Goal: Information Seeking & Learning: Learn about a topic

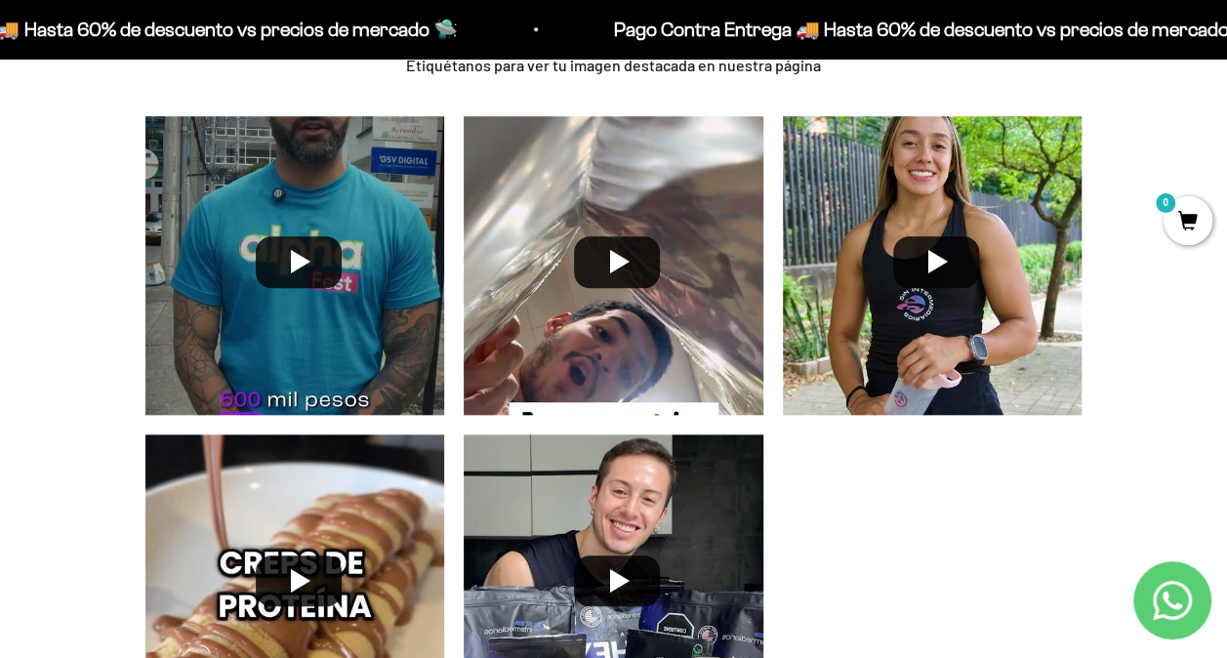
scroll to position [4365, 0]
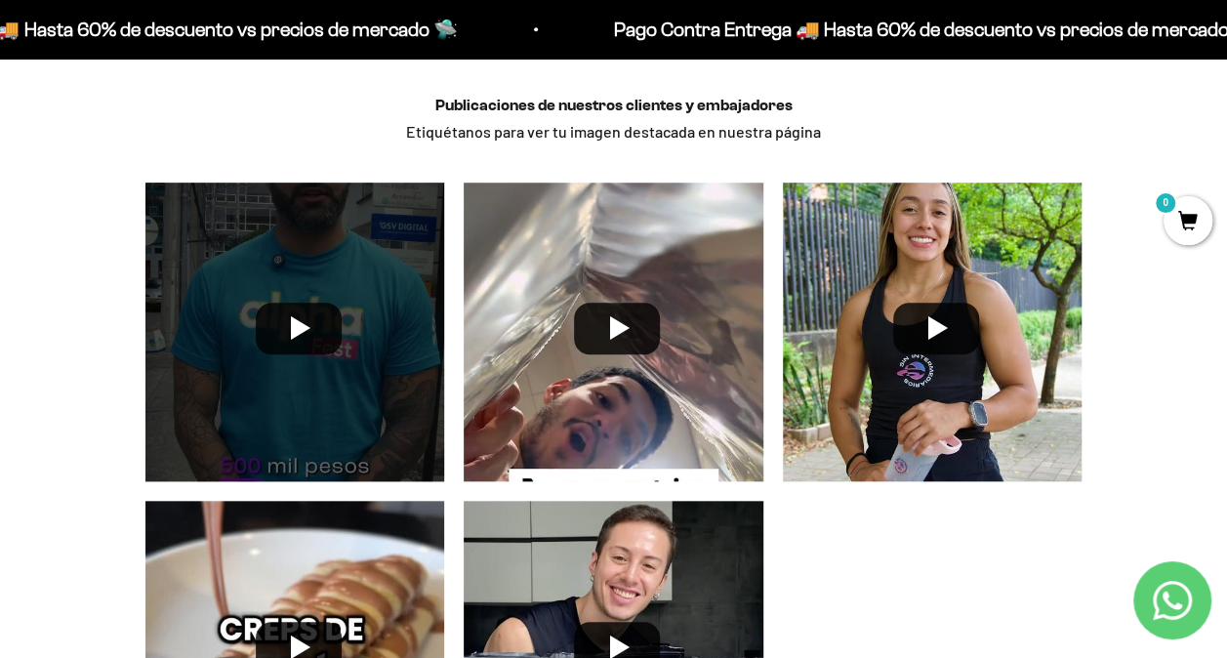
click at [327, 313] on div at bounding box center [295, 332] width 319 height 319
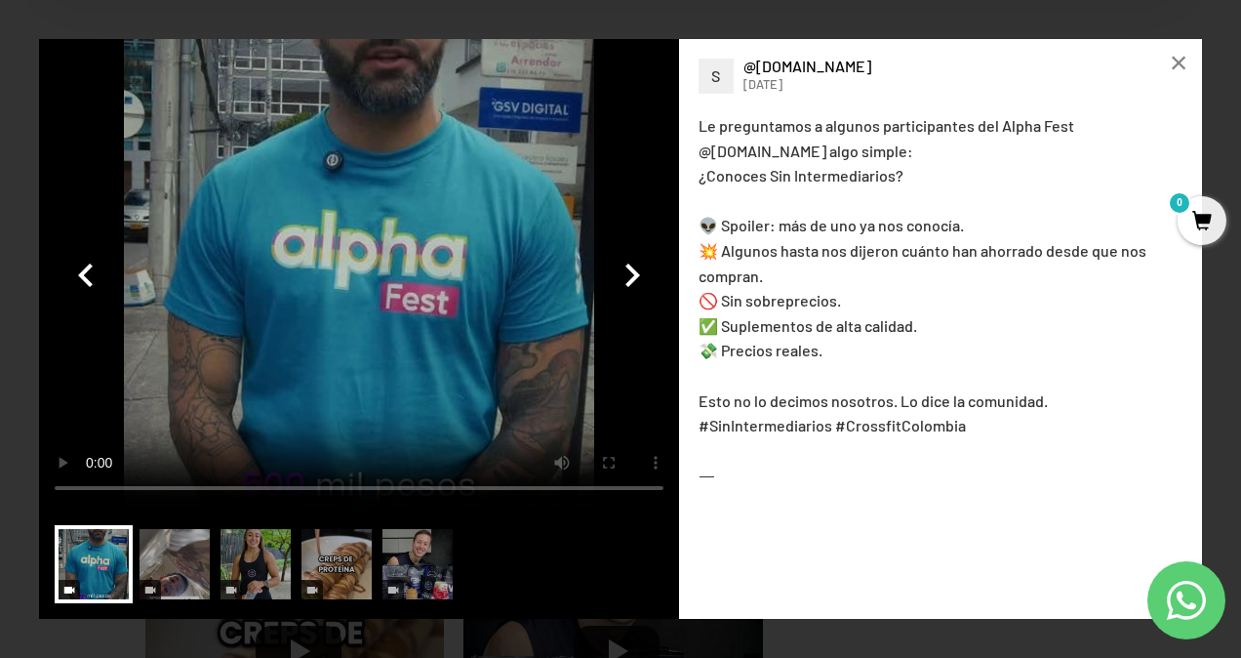
click at [365, 243] on video at bounding box center [359, 274] width 640 height 470
click at [1181, 62] on div "×" at bounding box center [1179, 62] width 47 height 47
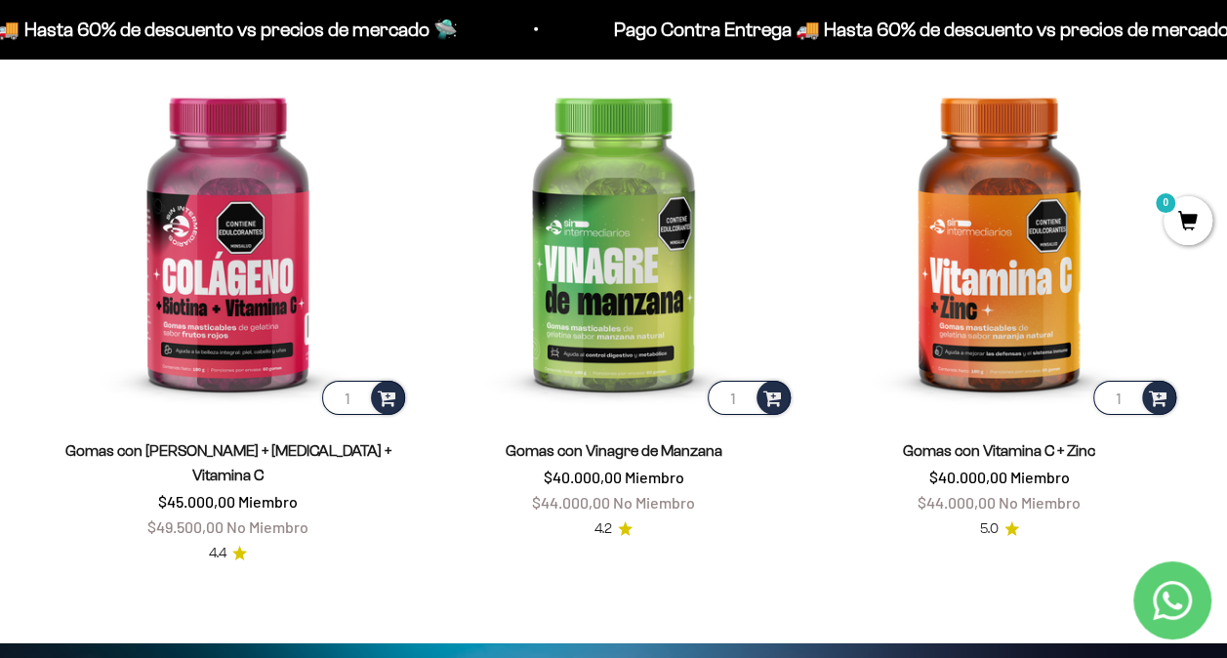
scroll to position [2901, 0]
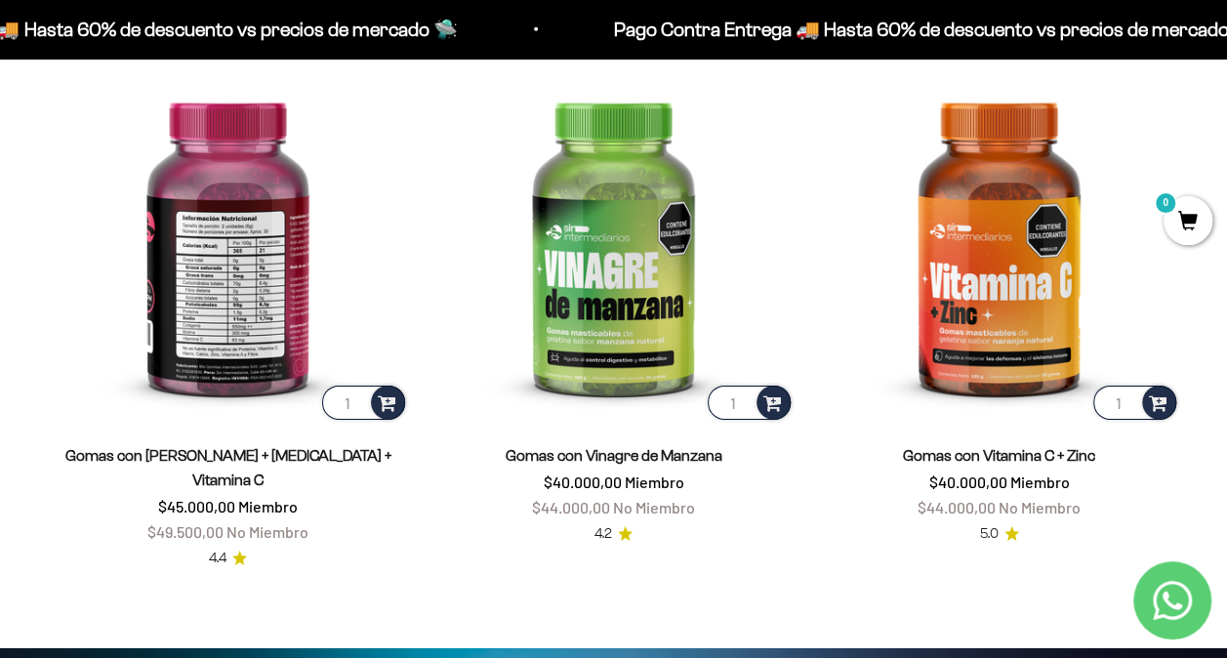
click at [211, 303] on img at bounding box center [228, 242] width 362 height 362
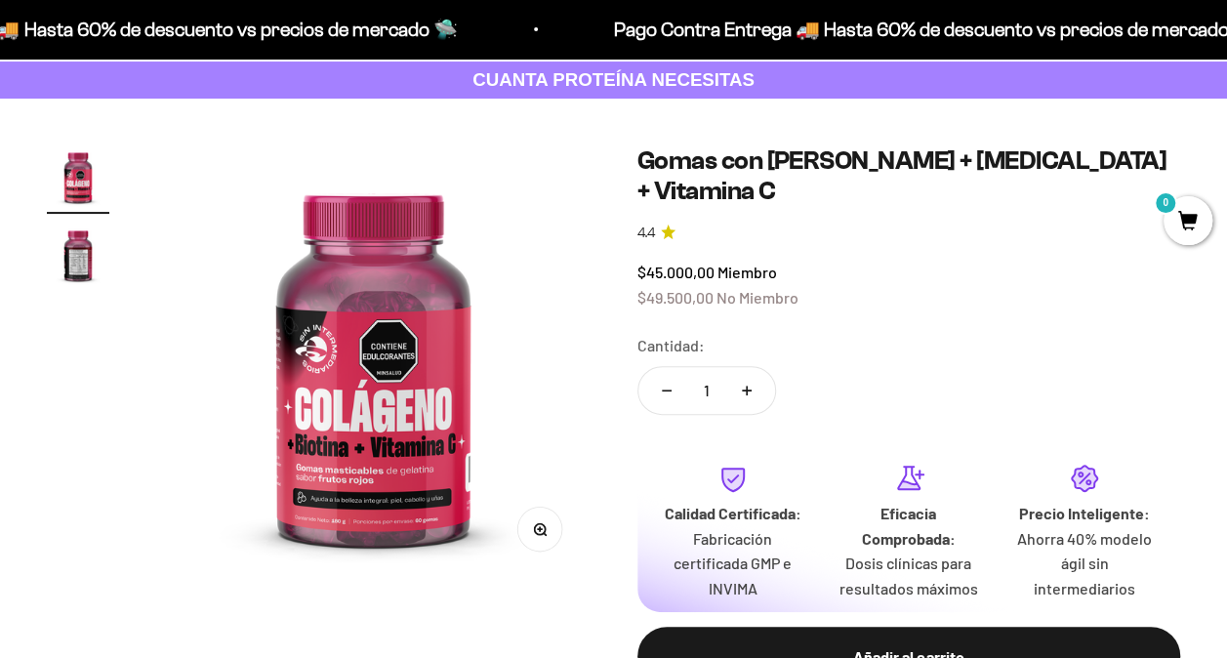
scroll to position [98, 0]
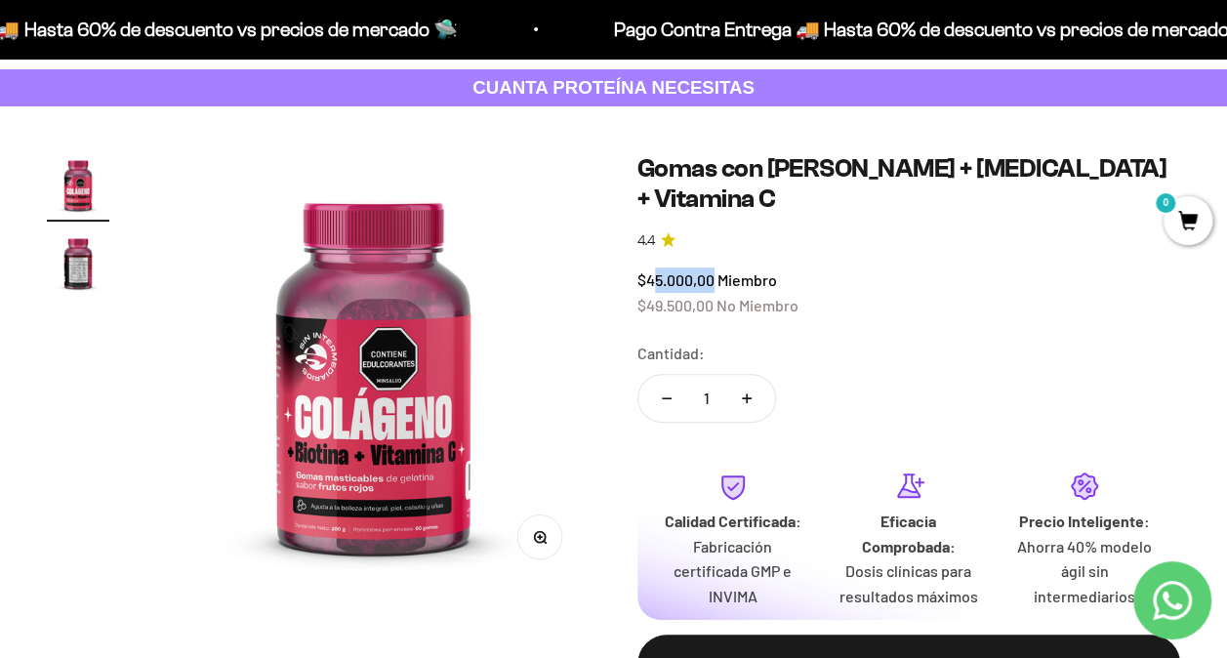
drag, startPoint x: 675, startPoint y: 246, endPoint x: 711, endPoint y: 246, distance: 35.1
click at [711, 270] on span "$45.000,00" at bounding box center [675, 279] width 77 height 19
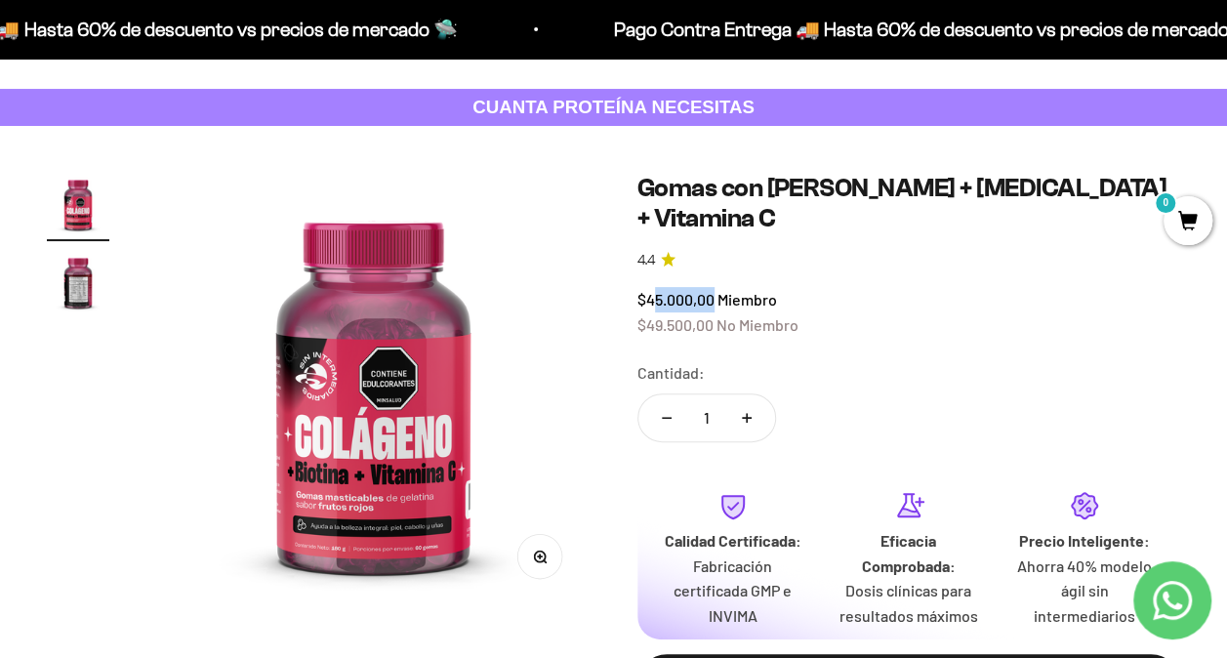
scroll to position [0, 0]
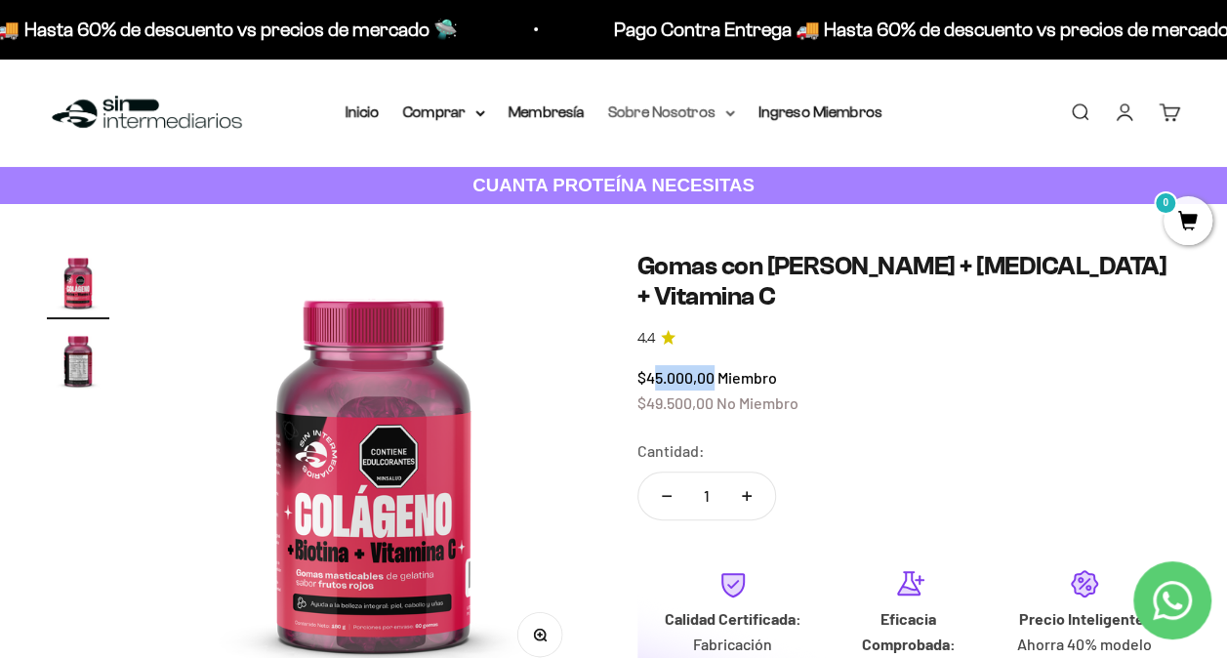
click at [664, 113] on summary "Sobre Nosotros" at bounding box center [671, 112] width 127 height 25
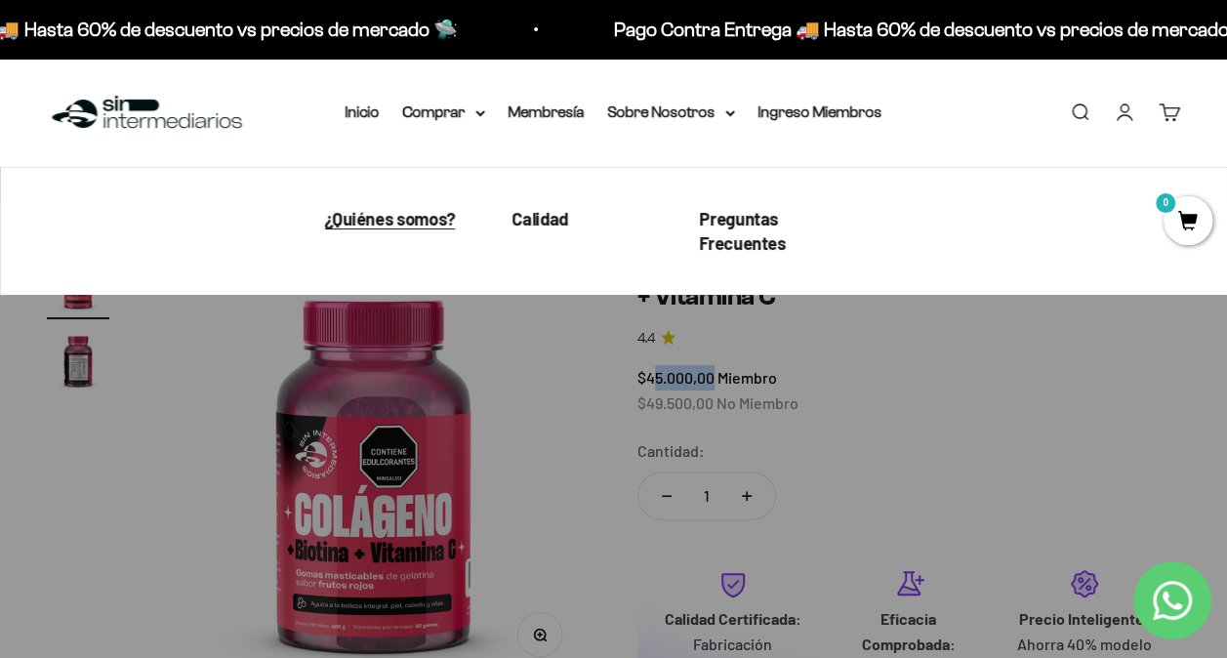
click at [402, 210] on span "¿Quiénes somos?" at bounding box center [390, 218] width 131 height 21
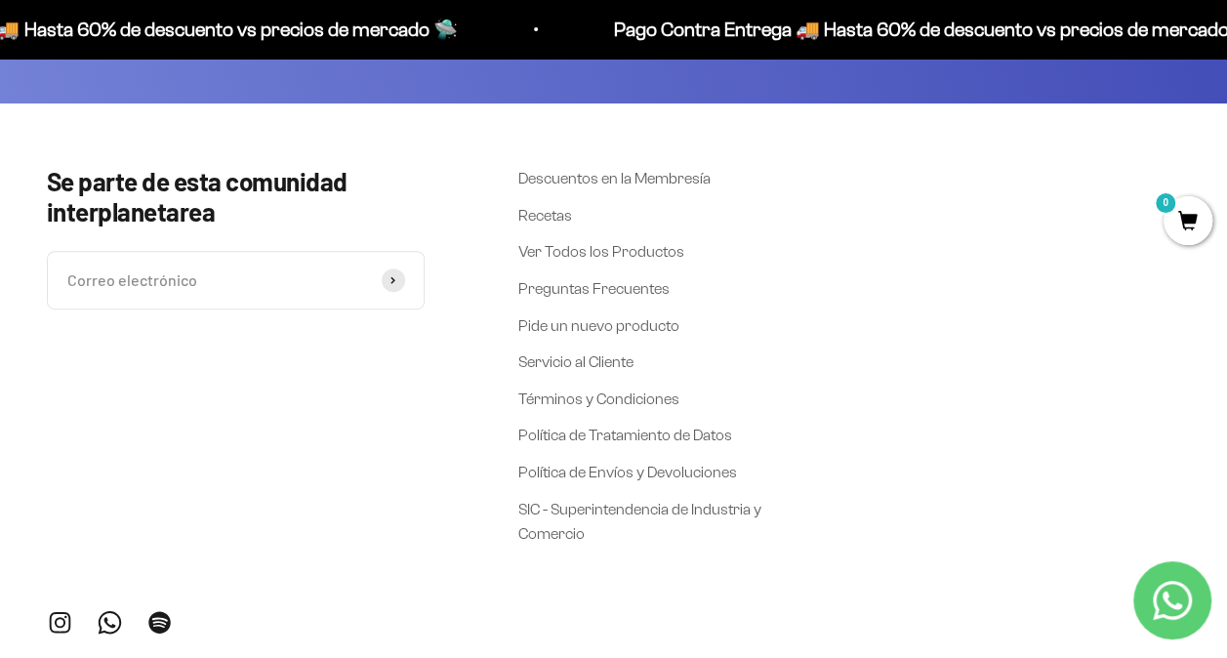
scroll to position [4203, 0]
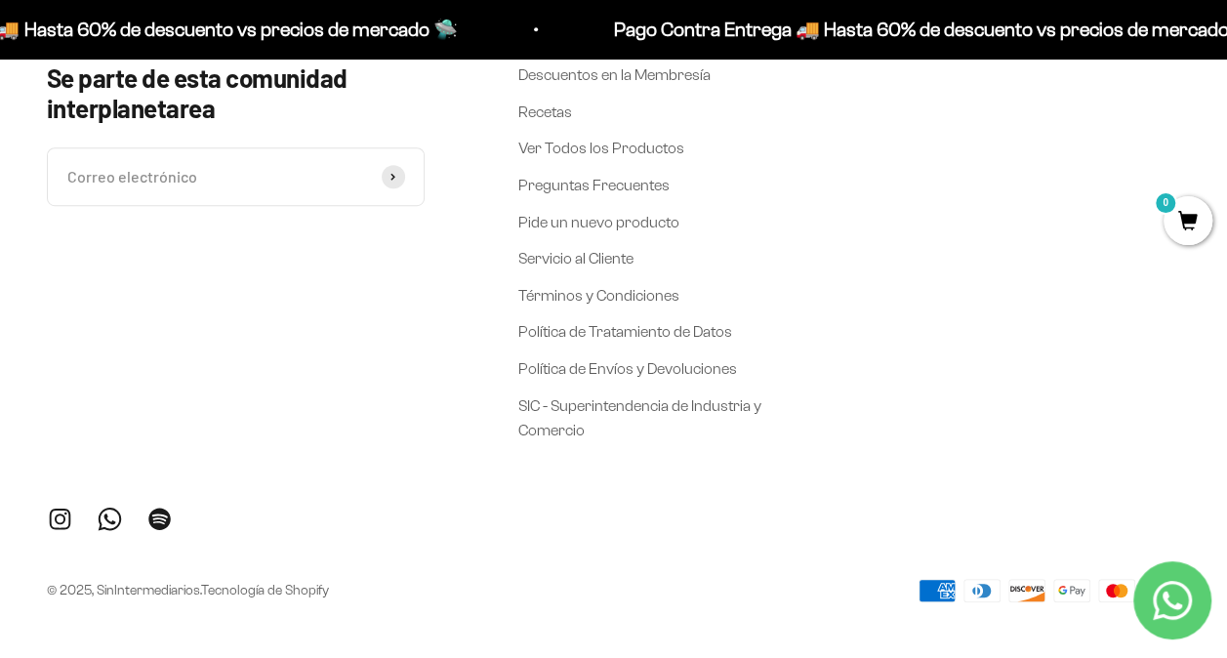
click at [49, 513] on link "Síguenos en Instagram" at bounding box center [60, 519] width 26 height 26
